Goal: Find specific page/section: Find specific page/section

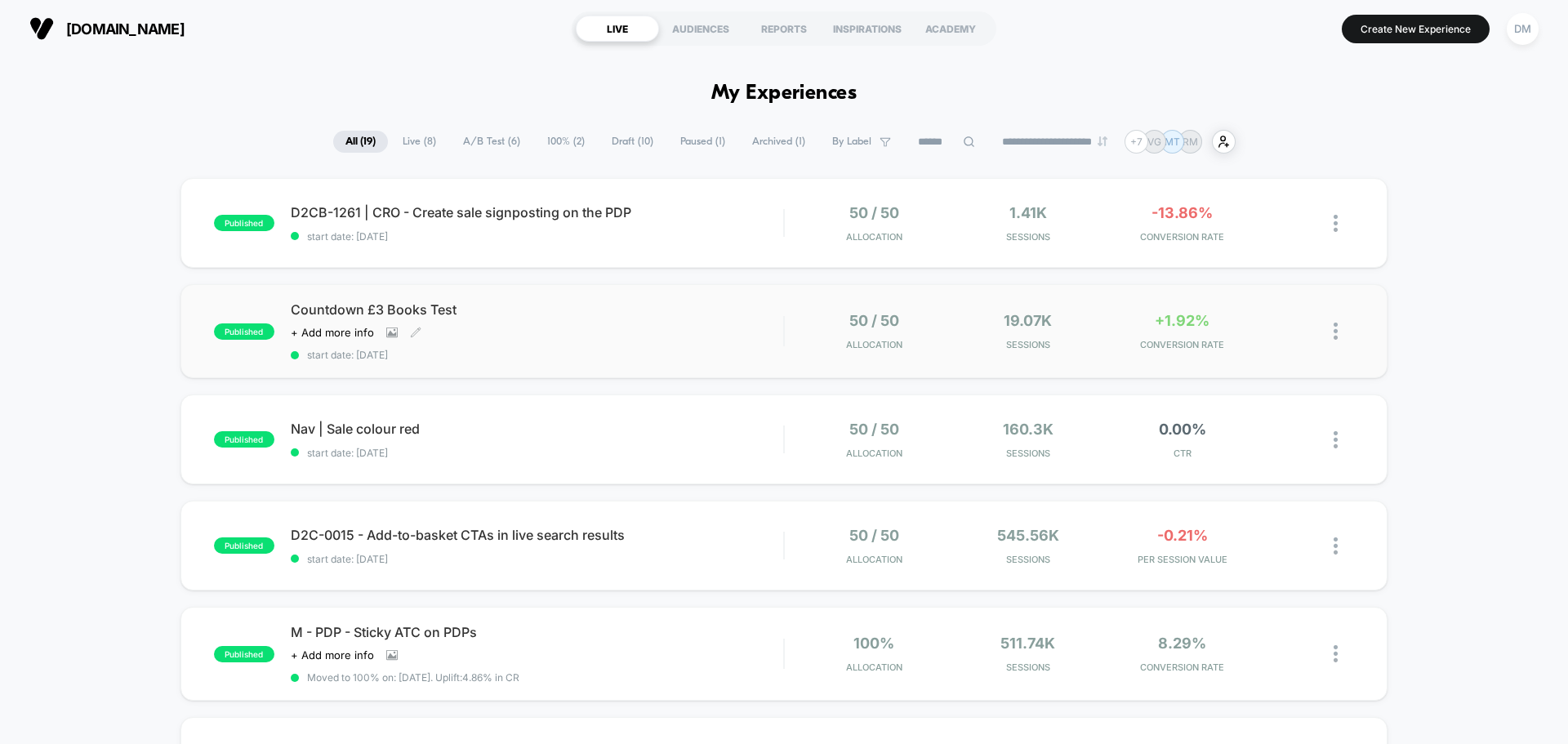
click at [609, 325] on div "Countdown £3 Books Test Click to view images Click to edit experience details +…" at bounding box center [536, 331] width 493 height 59
click at [487, 143] on span "A/B Test ( 6 )" at bounding box center [491, 142] width 81 height 22
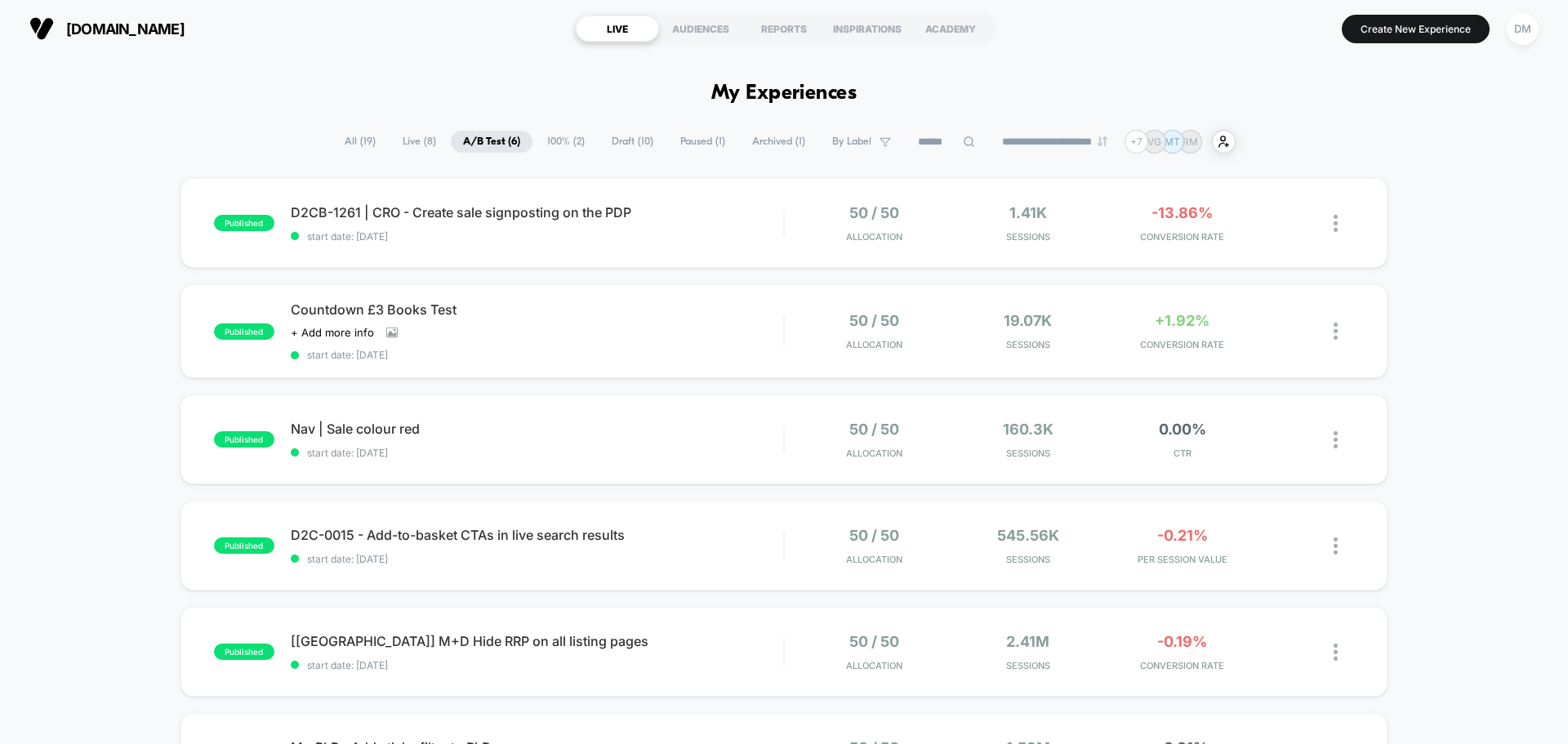
click at [363, 137] on span "All ( 19 )" at bounding box center [360, 142] width 56 height 22
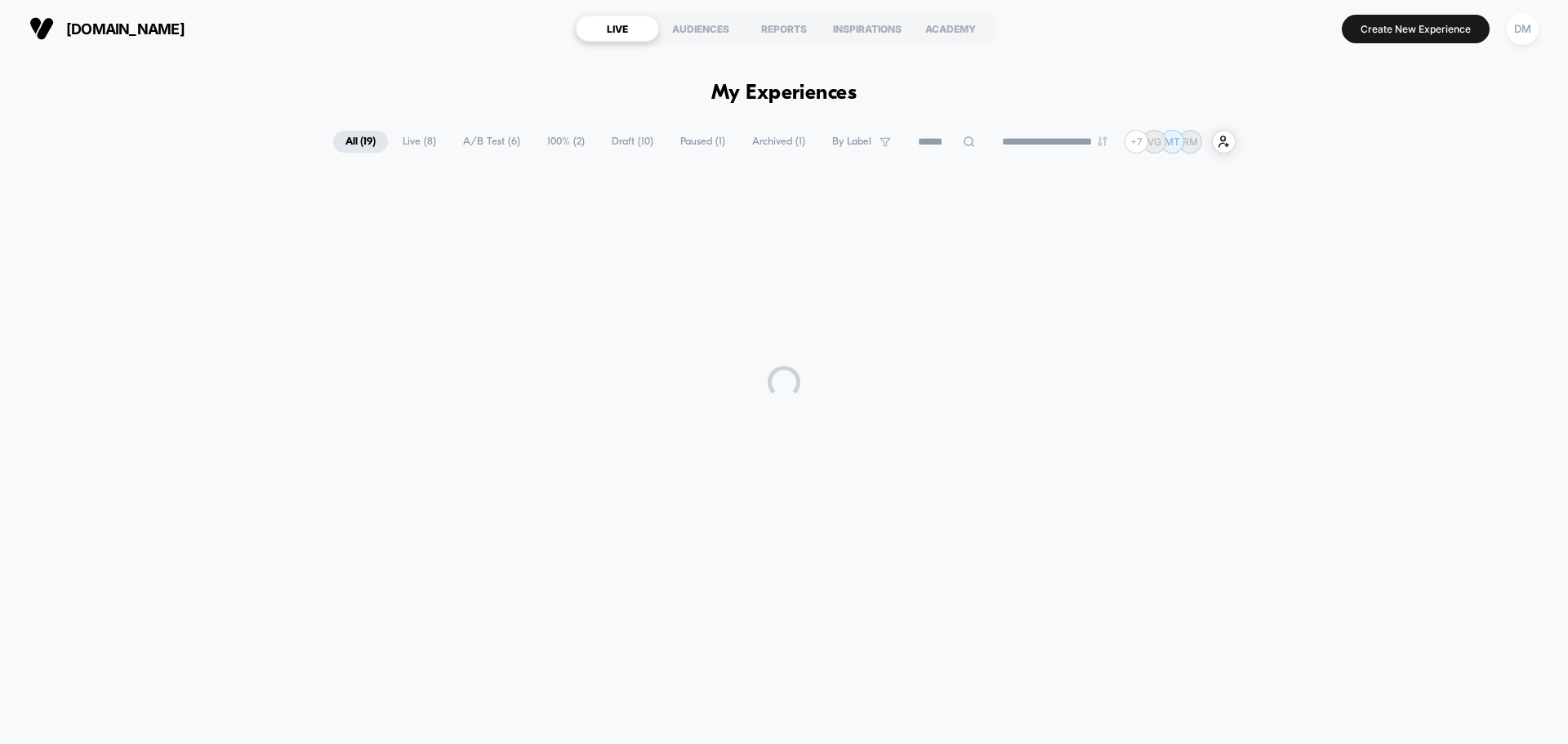
click at [409, 139] on span "Live ( 8 )" at bounding box center [418, 142] width 58 height 22
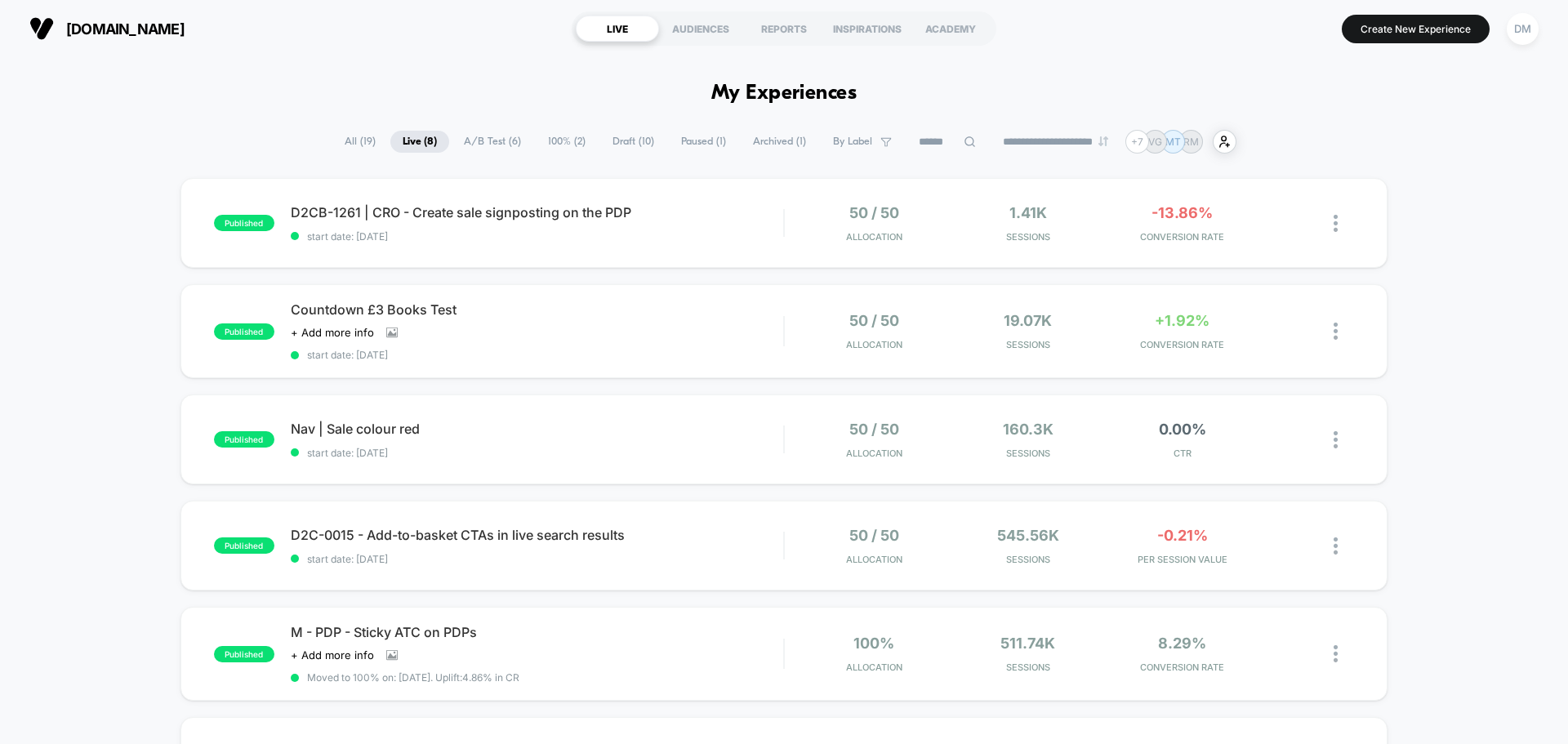
click at [681, 143] on span "Paused ( 1 )" at bounding box center [704, 142] width 69 height 22
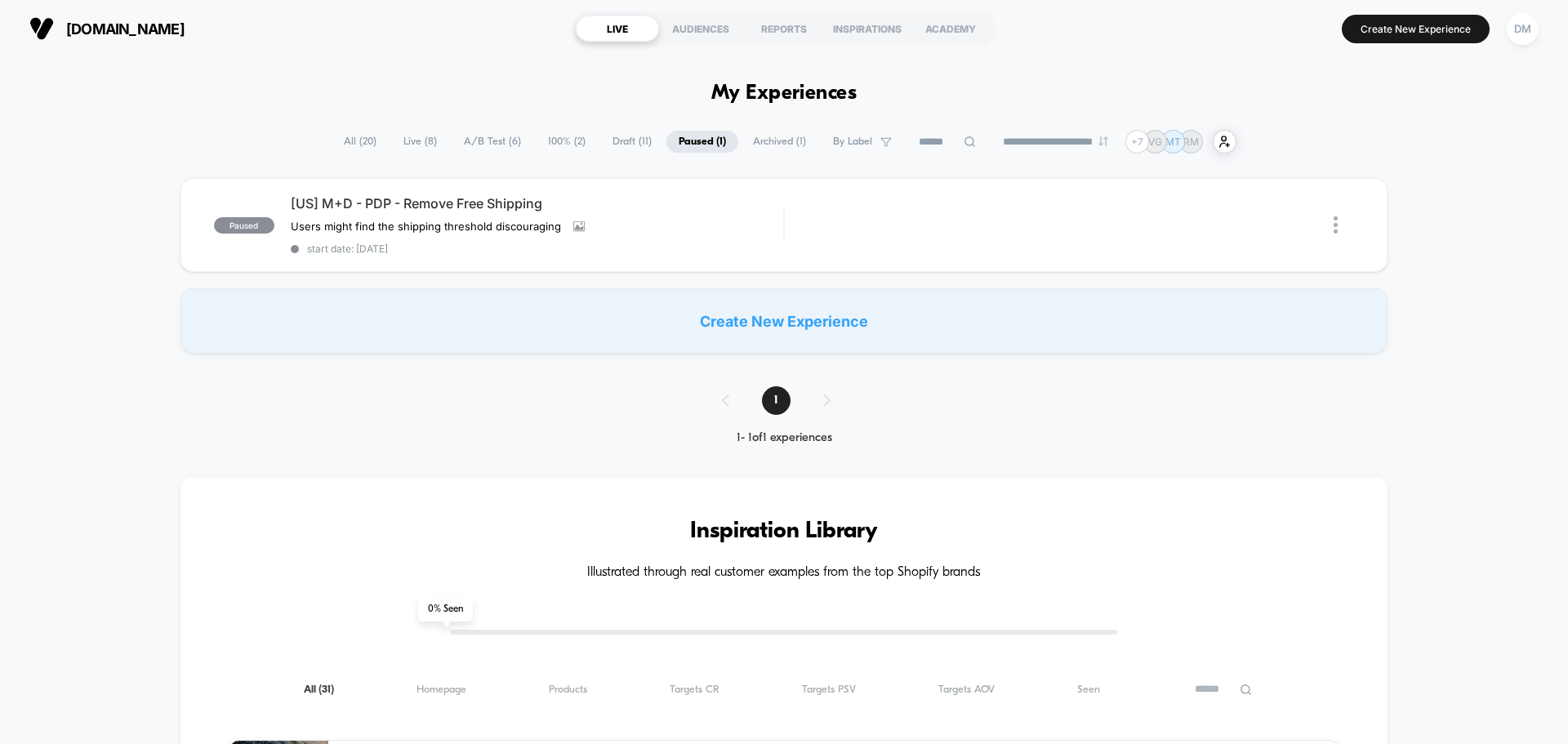
click at [775, 145] on span "Archived ( 1 )" at bounding box center [779, 142] width 78 height 22
click at [541, 143] on span "100% ( 2 )" at bounding box center [567, 142] width 62 height 22
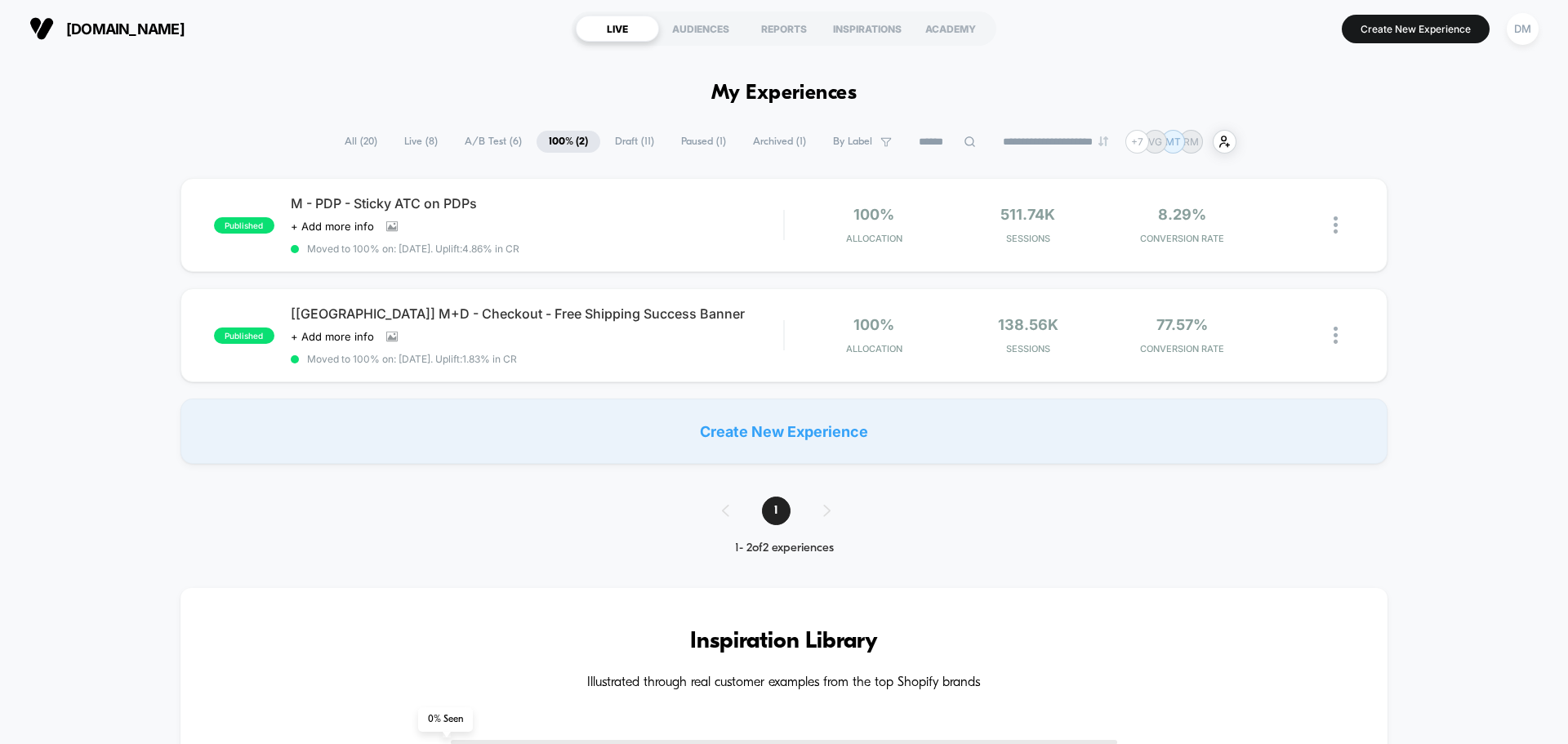
click at [463, 143] on span "A/B Test ( 6 )" at bounding box center [493, 142] width 81 height 22
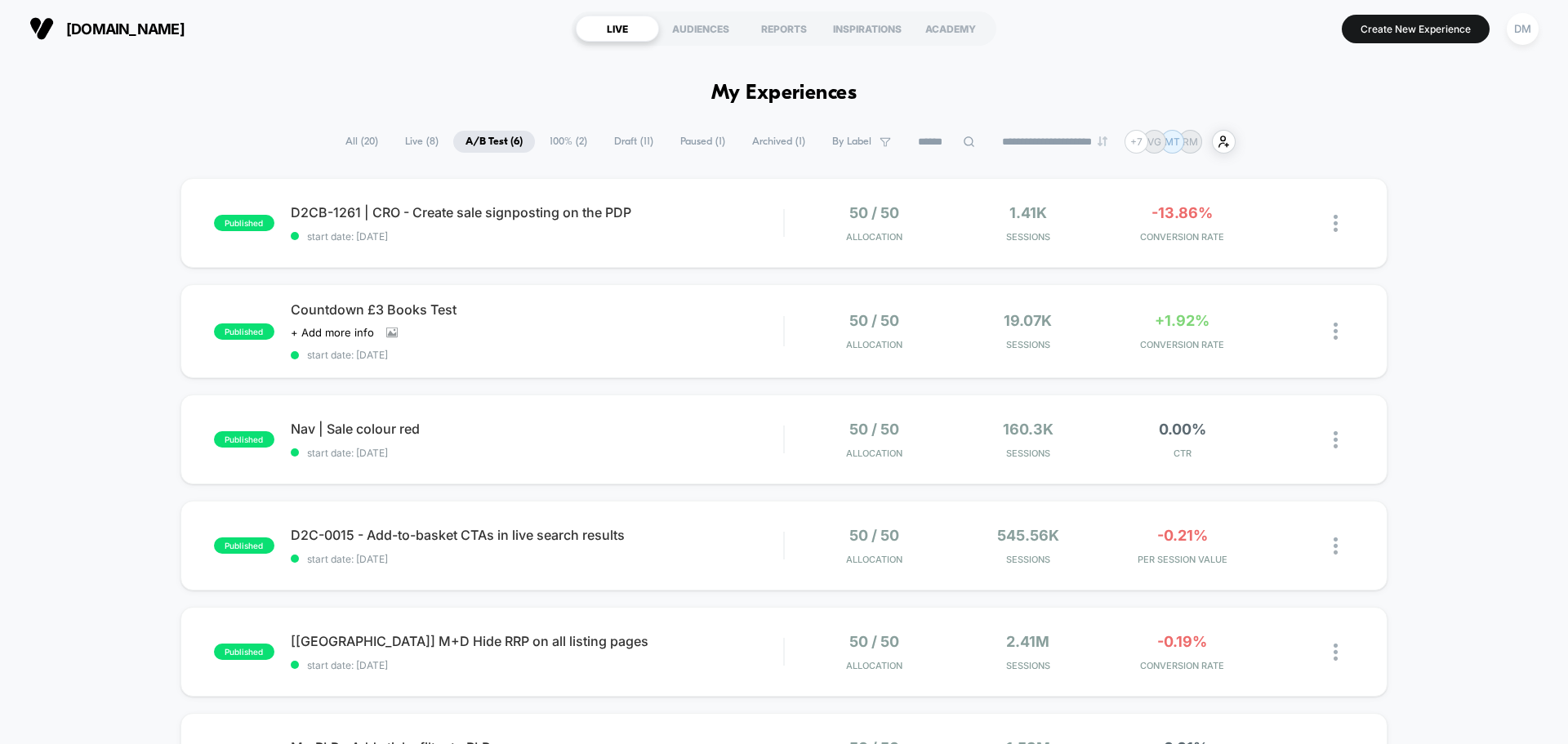
click at [350, 131] on span "All ( 20 )" at bounding box center [362, 142] width 58 height 22
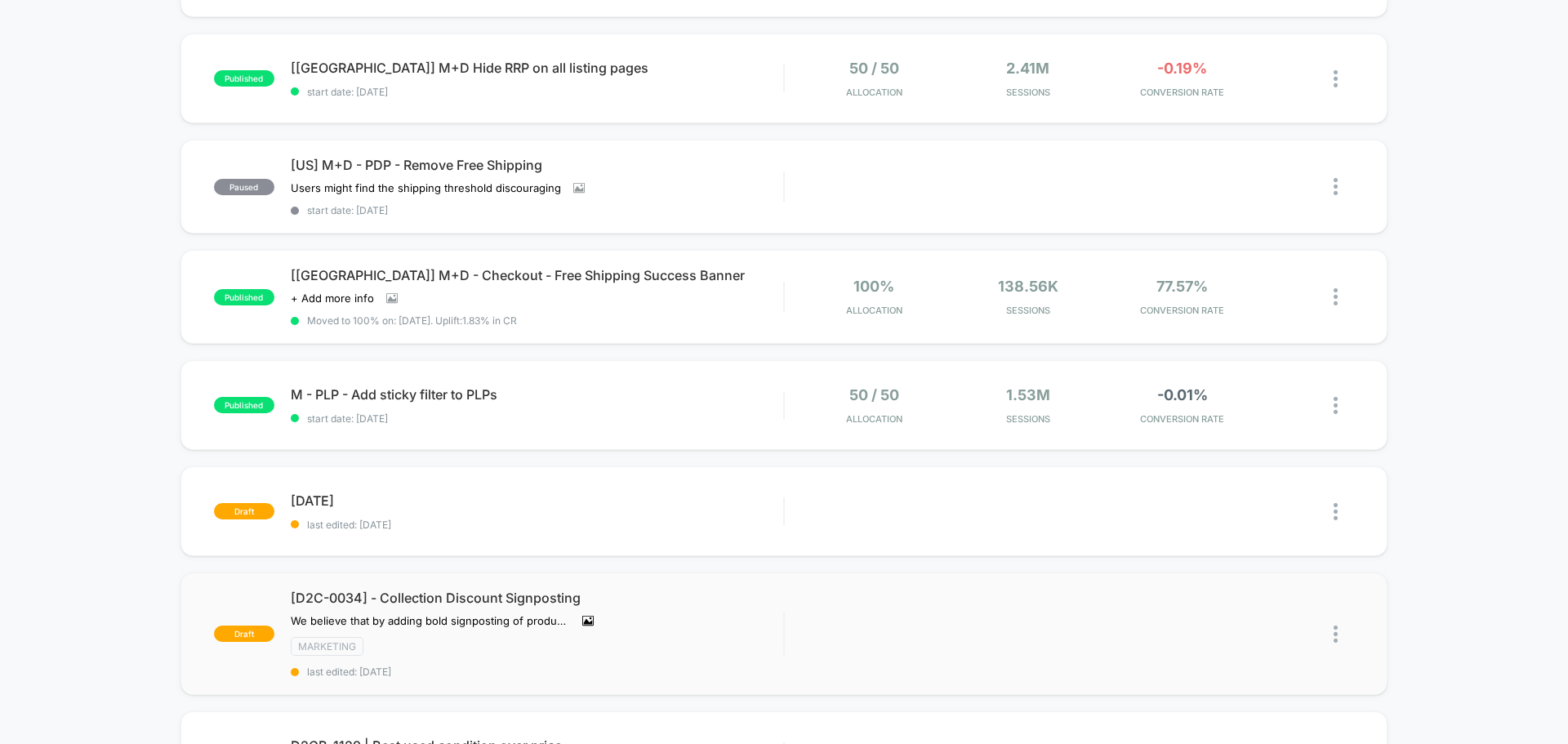
scroll to position [409, 0]
